Goal: Book appointment/travel/reservation

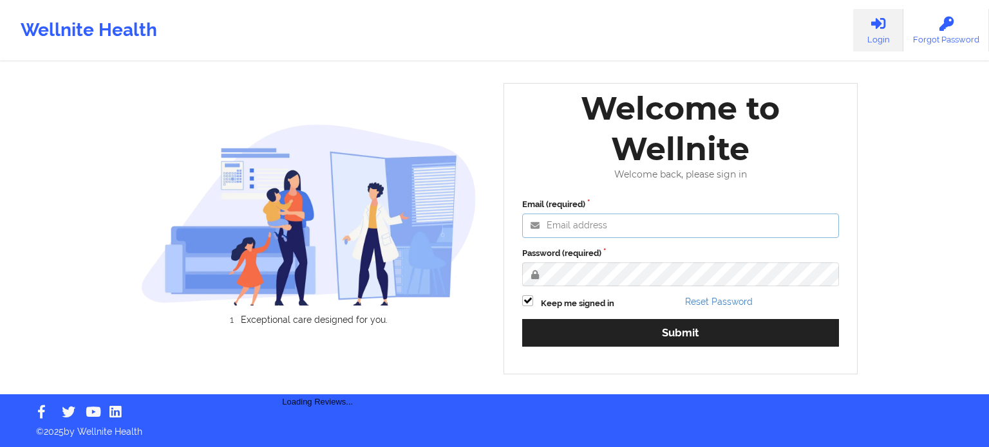
click at [644, 229] on input "Email (required)" at bounding box center [680, 226] width 317 height 24
type input "[PERSON_NAME][EMAIL_ADDRESS][PERSON_NAME][DOMAIN_NAME]"
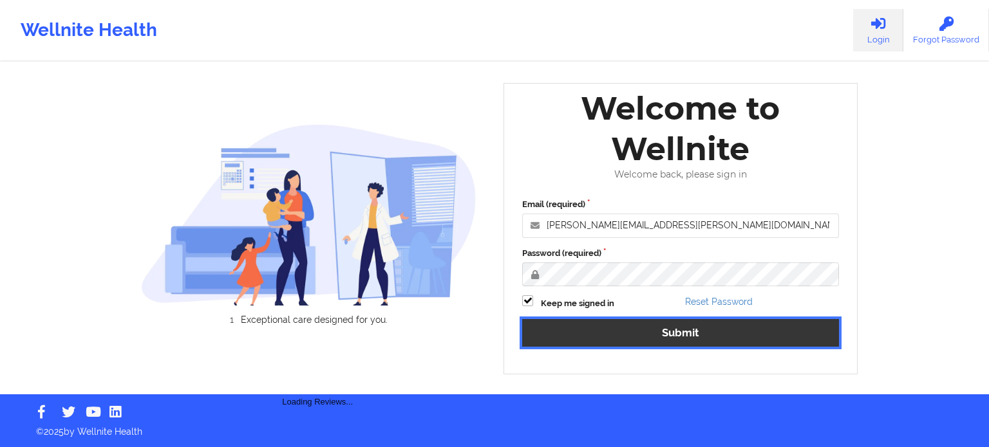
click at [658, 344] on button "Submit" at bounding box center [680, 333] width 317 height 28
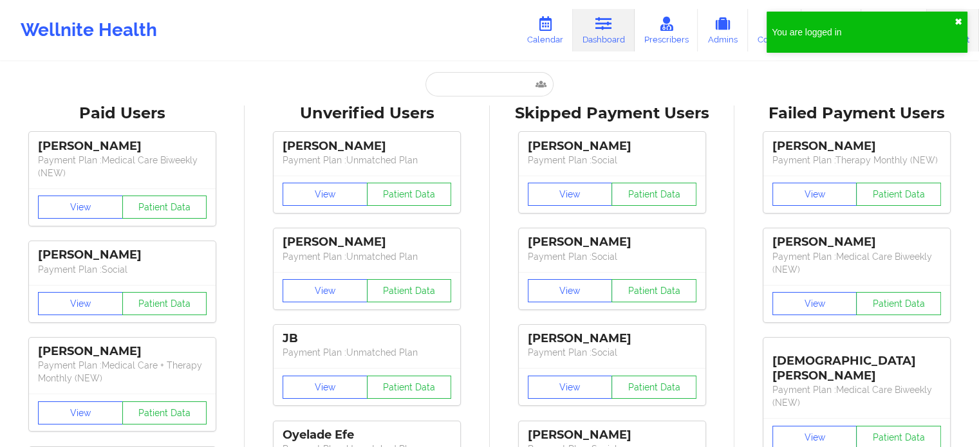
click at [958, 21] on button "✖︎" at bounding box center [959, 22] width 8 height 10
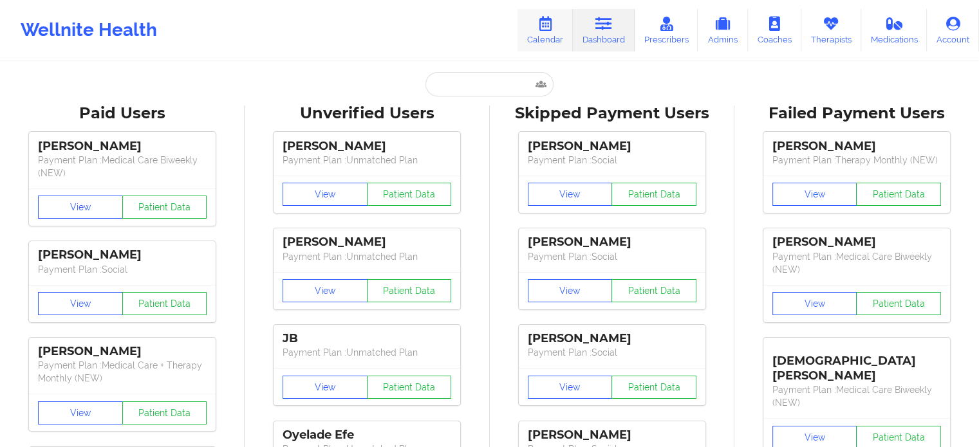
click at [541, 26] on icon at bounding box center [545, 24] width 17 height 14
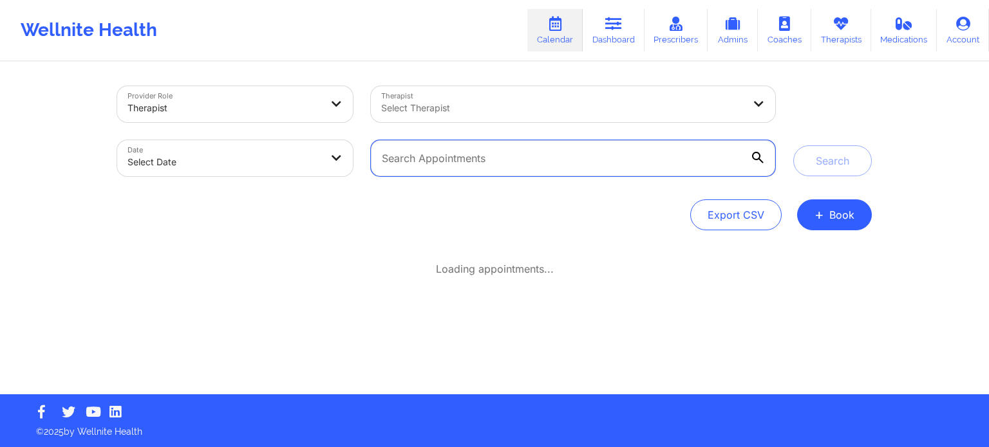
click at [470, 162] on input "text" at bounding box center [573, 158] width 404 height 36
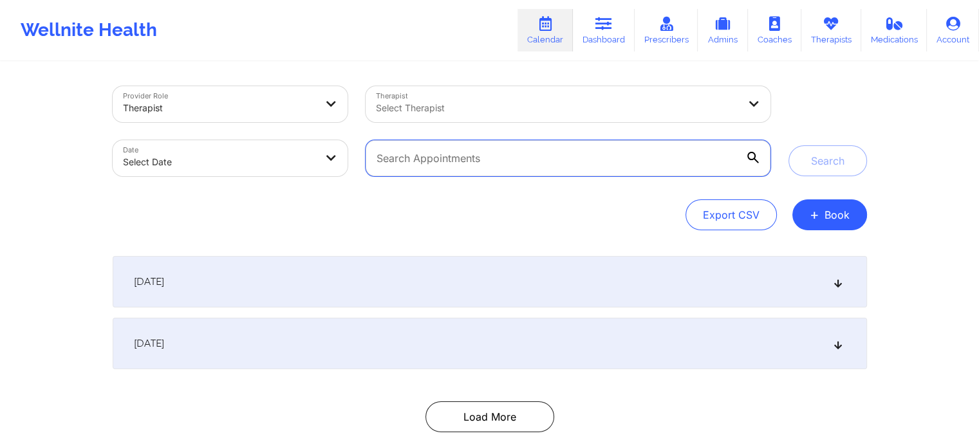
click at [470, 162] on input "text" at bounding box center [568, 158] width 404 height 36
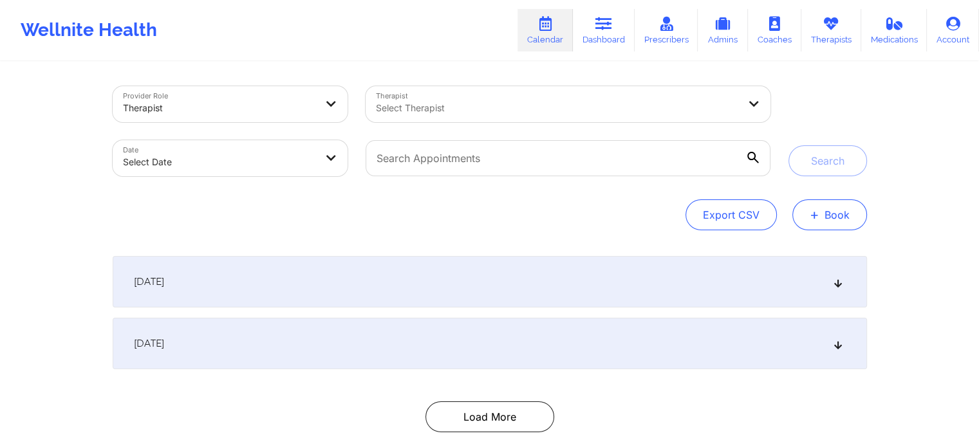
click at [845, 213] on button "+ Book" at bounding box center [830, 215] width 75 height 31
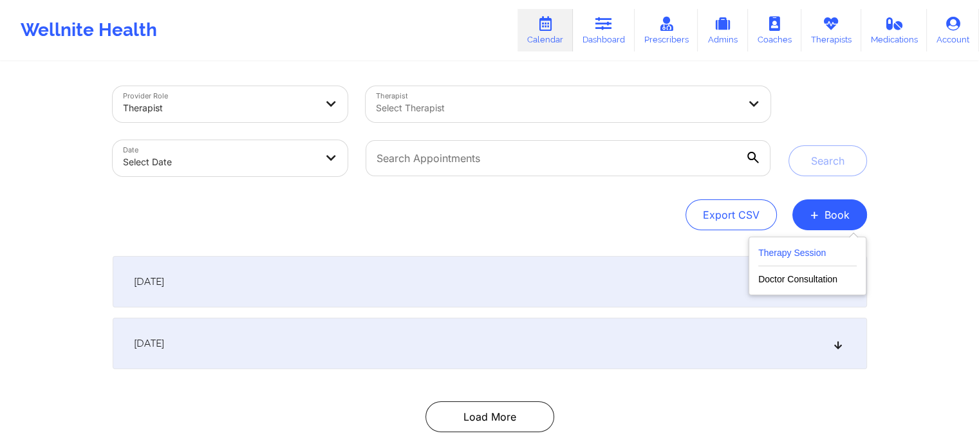
click at [809, 249] on button "Therapy Session" at bounding box center [807, 255] width 99 height 21
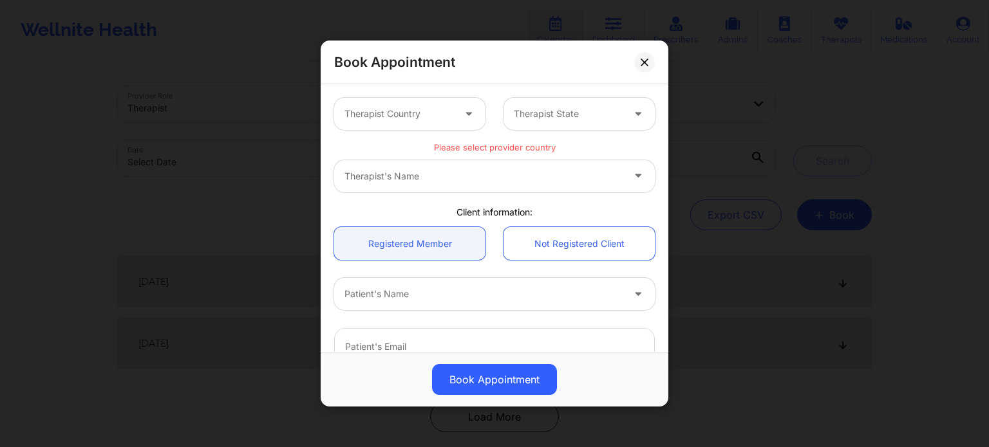
click at [389, 118] on div at bounding box center [398, 113] width 109 height 15
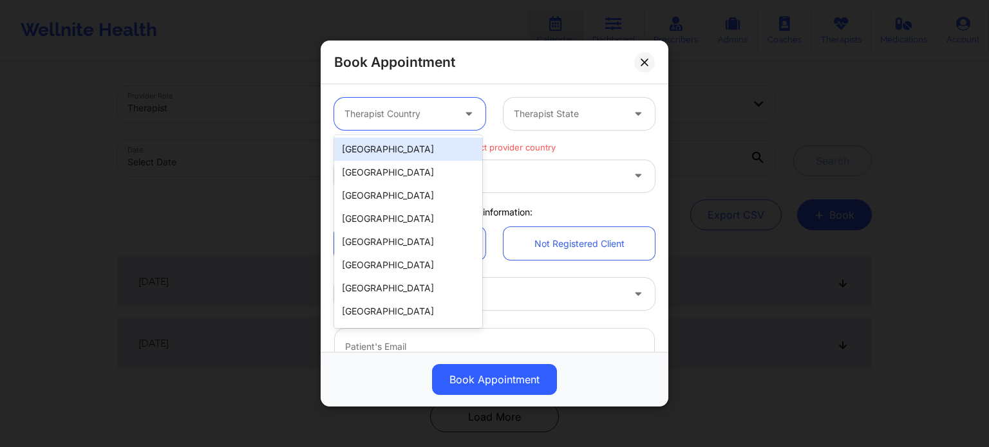
click at [387, 158] on div "[GEOGRAPHIC_DATA]" at bounding box center [408, 149] width 148 height 23
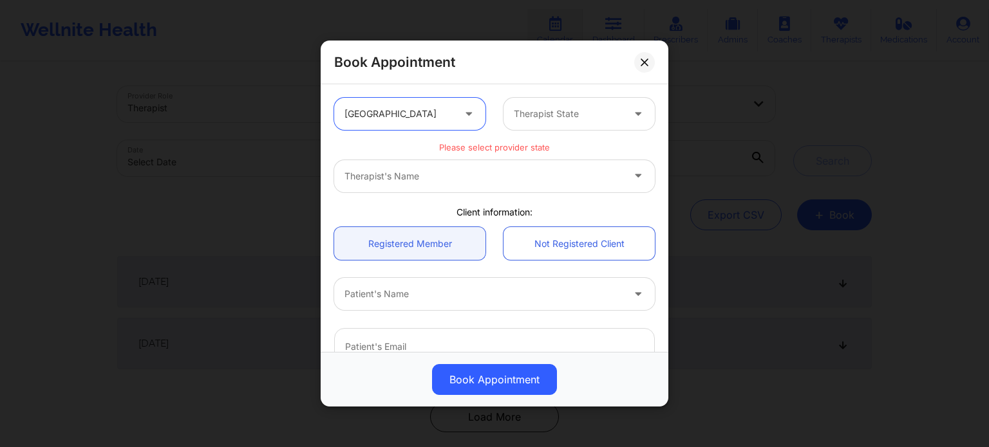
click at [569, 120] on div at bounding box center [568, 113] width 109 height 15
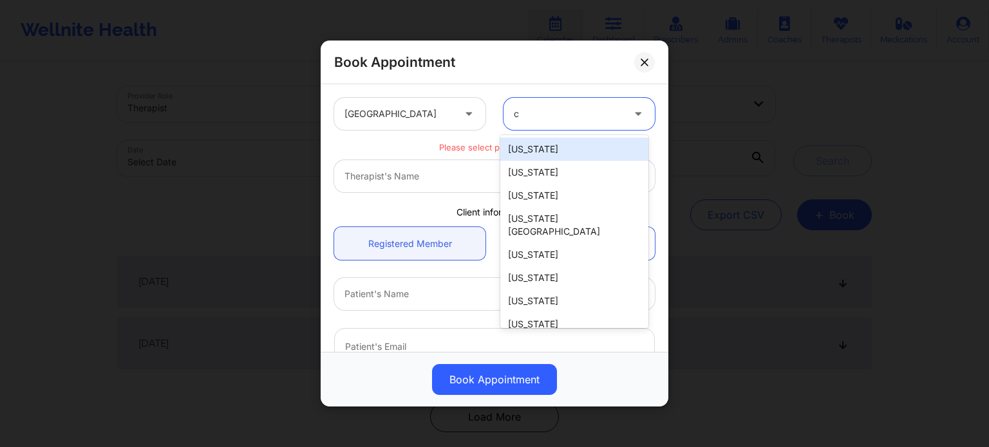
type input "ca"
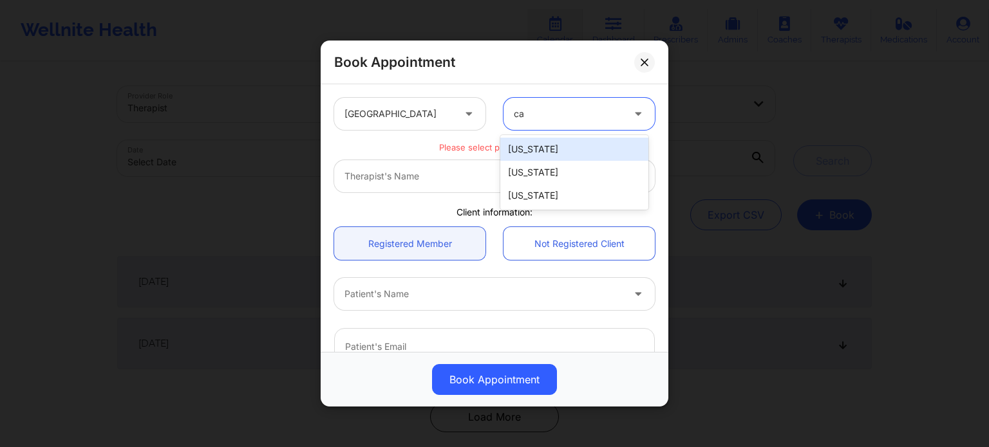
click at [542, 153] on div "[US_STATE]" at bounding box center [574, 149] width 148 height 23
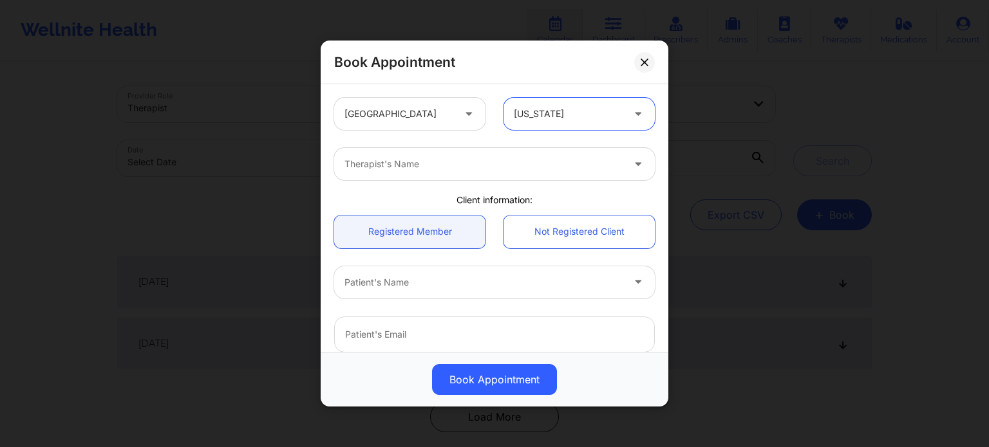
click at [474, 180] on div "Therapist's Name" at bounding box center [494, 164] width 339 height 50
click at [464, 172] on div "Therapist's Name" at bounding box center [479, 164] width 290 height 32
click at [384, 151] on div "Therapist's Name" at bounding box center [466, 164] width 264 height 32
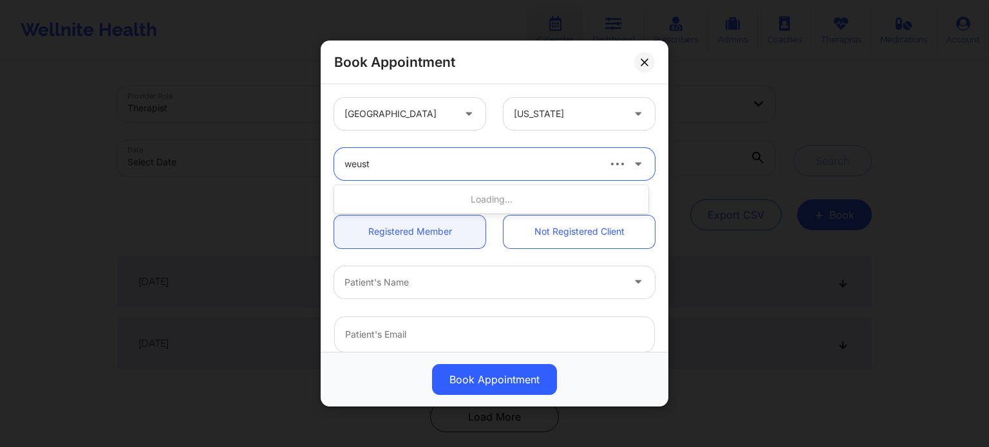
type input "weuste"
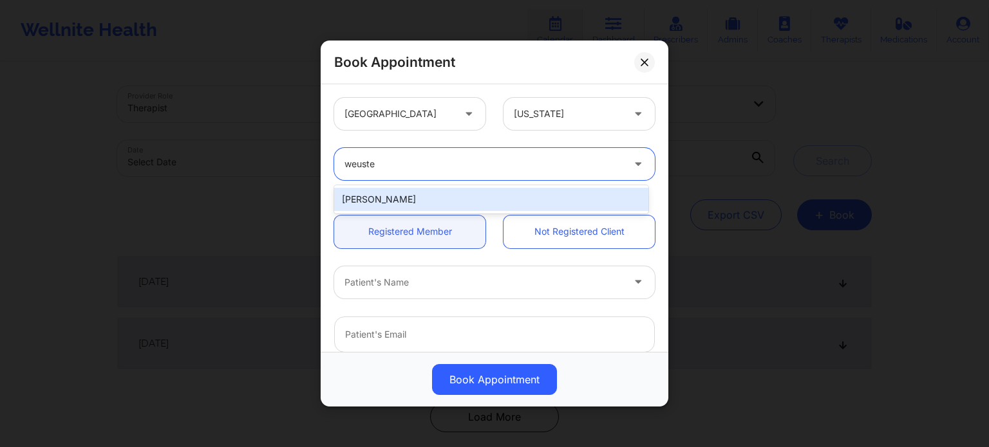
click at [381, 198] on div "[PERSON_NAME]" at bounding box center [491, 199] width 314 height 23
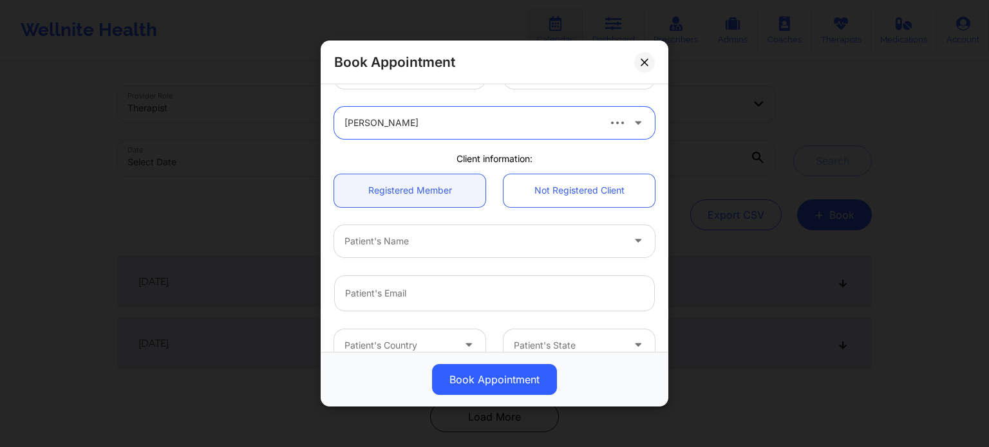
scroll to position [64, 0]
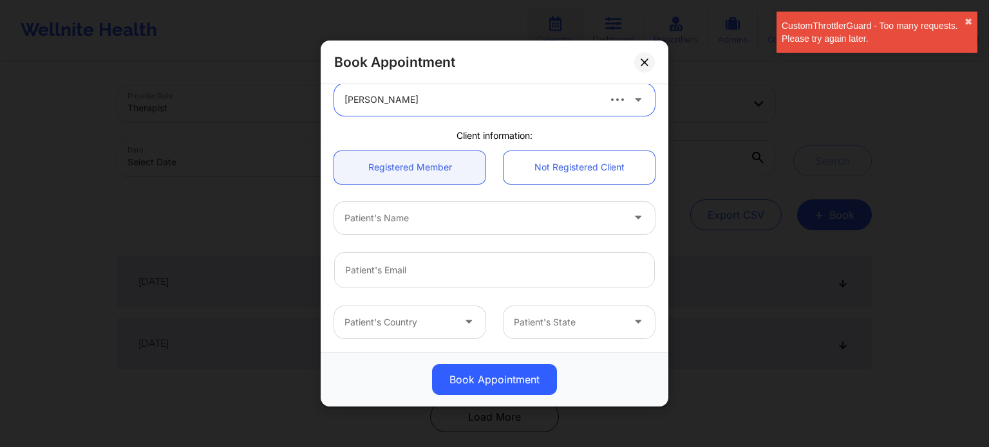
click at [451, 218] on div at bounding box center [483, 218] width 278 height 15
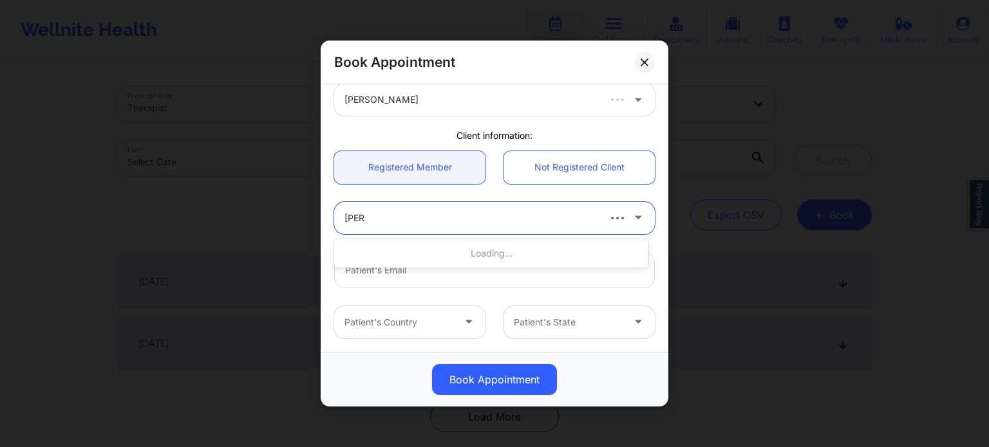
type input "[PERSON_NAME]"
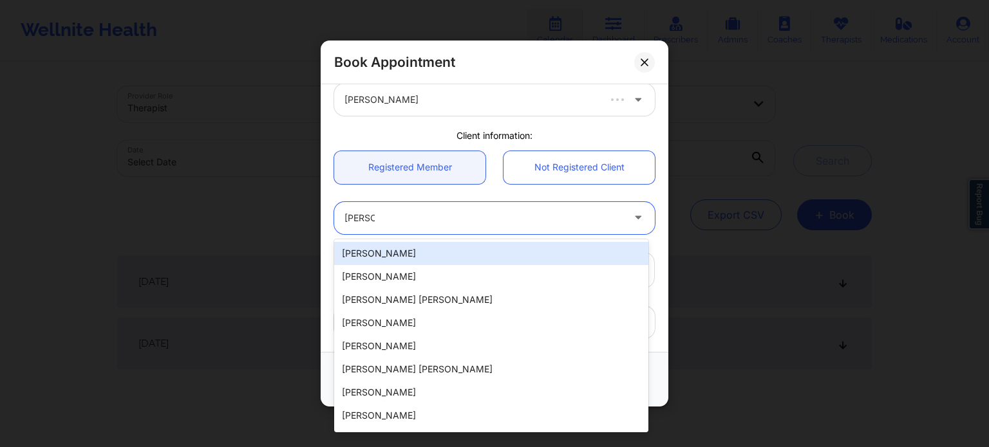
click at [373, 253] on div "[PERSON_NAME]" at bounding box center [491, 253] width 314 height 23
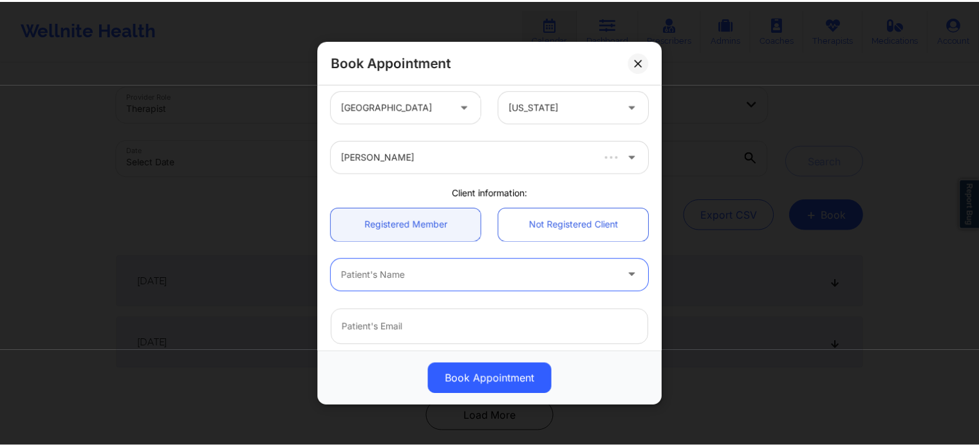
scroll to position [0, 0]
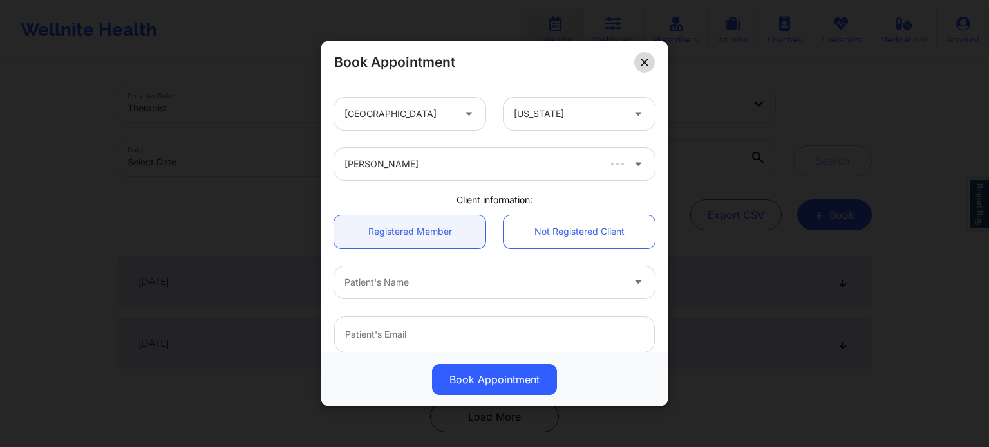
click at [637, 59] on button at bounding box center [644, 62] width 21 height 21
